Goal: Book appointment/travel/reservation

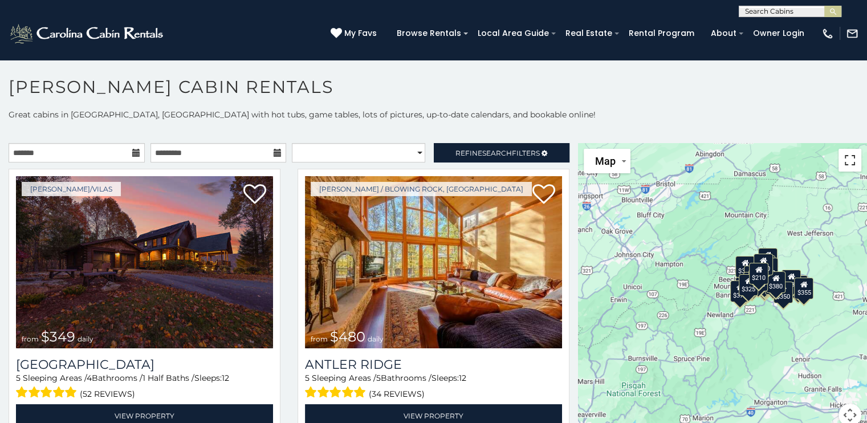
click at [841, 162] on button "Toggle fullscreen view" at bounding box center [849, 160] width 23 height 23
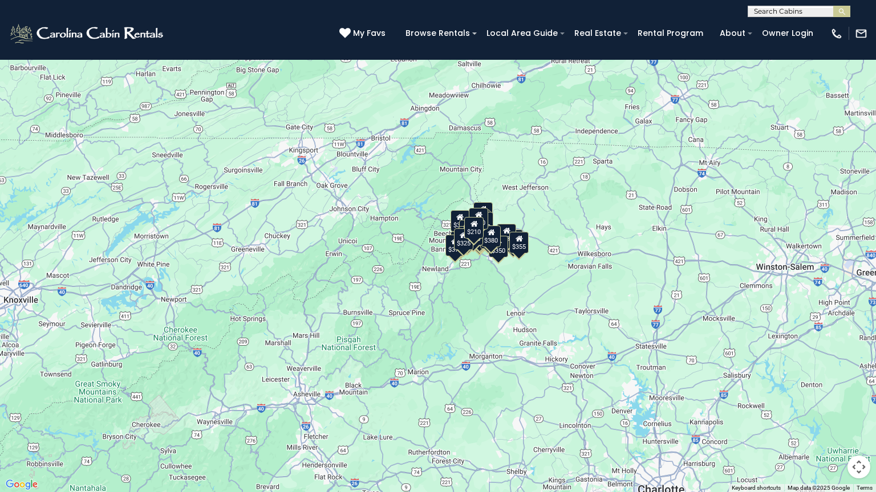
click at [48, 20] on button "Map" at bounding box center [29, 18] width 47 height 25
click at [345, 230] on div "$349 $480 $525 $315 $355 $635 $675 $930 $400 $451 $330 $400 $485 $460 $395 $255…" at bounding box center [438, 246] width 876 height 492
click at [486, 267] on div "$349 $480 $525 $315 $355 $635 $675 $930 $400 $451 $330 $400 $485 $460 $395 $255…" at bounding box center [438, 246] width 876 height 492
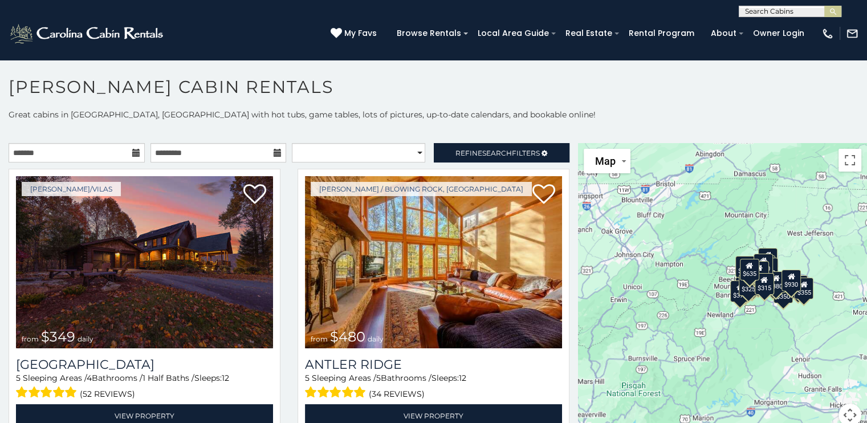
click at [132, 156] on icon at bounding box center [136, 153] width 8 height 8
click at [132, 151] on icon at bounding box center [136, 153] width 8 height 8
click at [276, 152] on icon at bounding box center [278, 153] width 8 height 8
